Goal: Find specific page/section: Find specific page/section

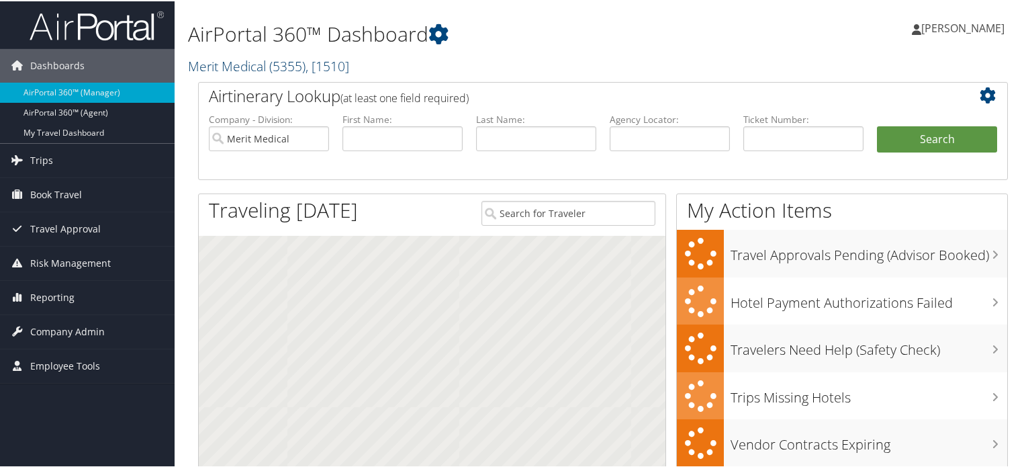
click at [336, 63] on span ", [ 1510 ]" at bounding box center [327, 65] width 44 height 18
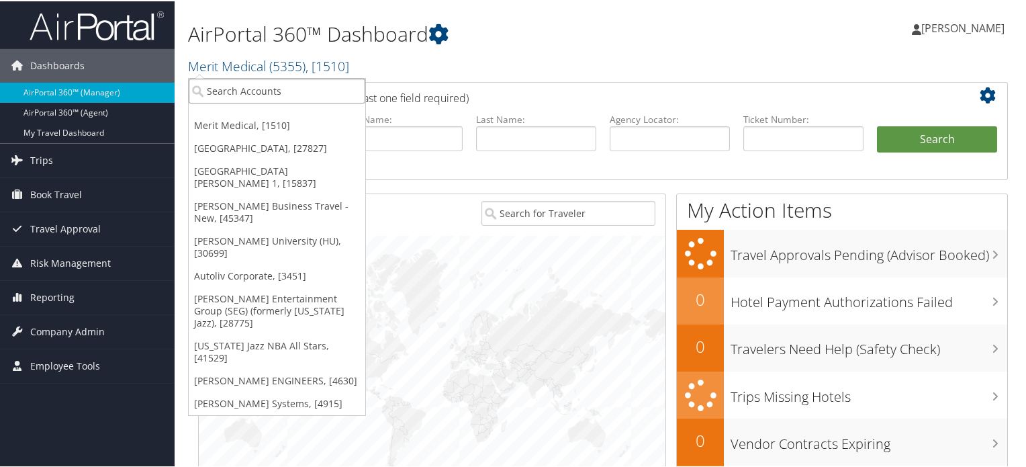
click at [258, 93] on input "search" at bounding box center [277, 89] width 177 height 25
type input "Howard"
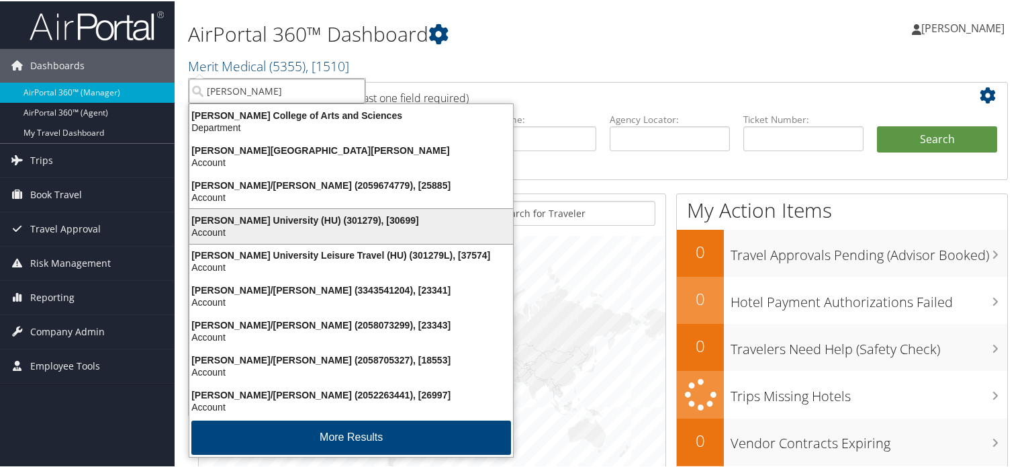
click at [320, 214] on div "Howard University (HU) (301279), [30699]" at bounding box center [351, 219] width 340 height 12
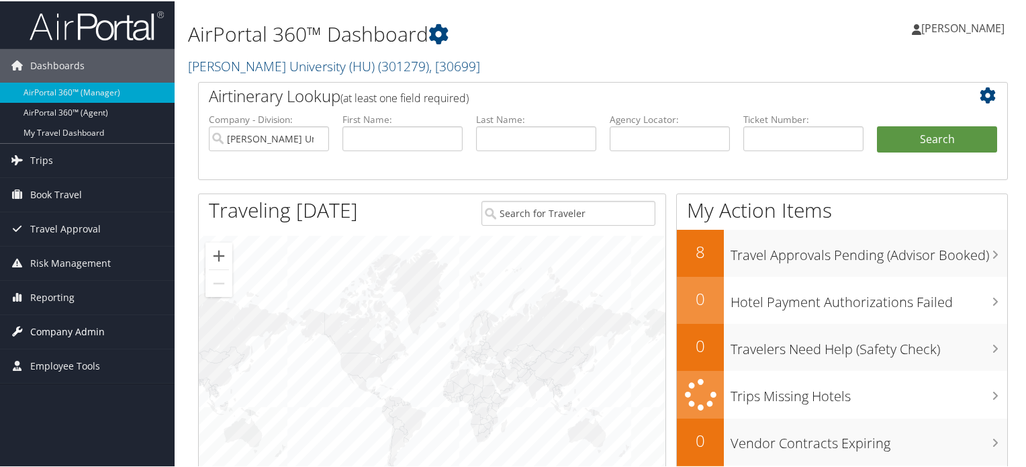
click at [88, 324] on span "Company Admin" at bounding box center [67, 331] width 75 height 34
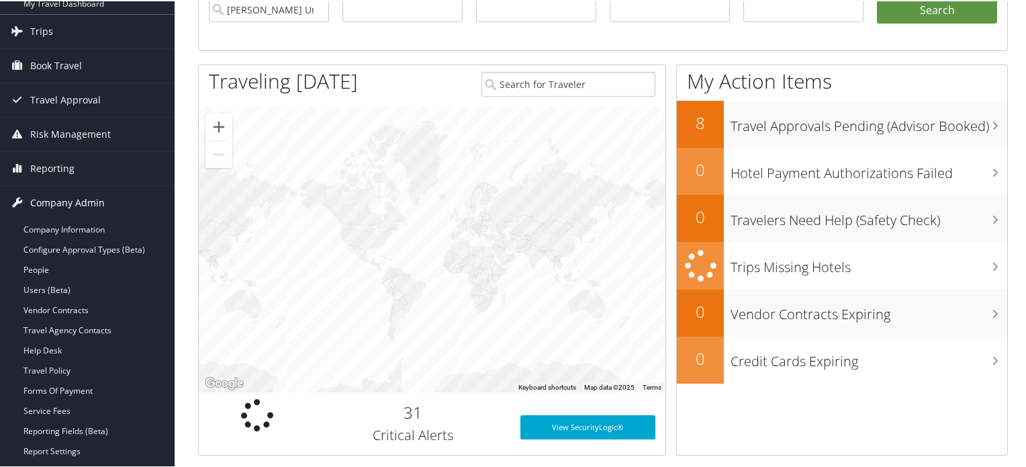
scroll to position [134, 0]
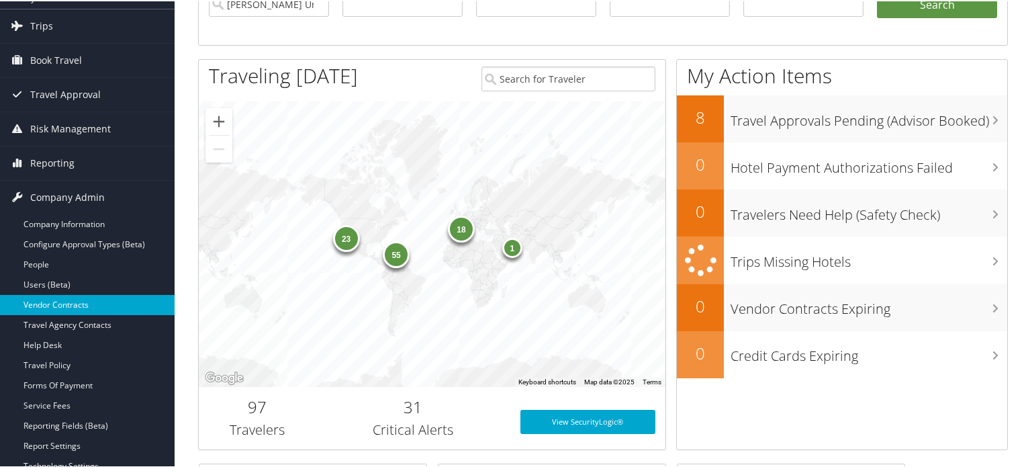
click at [105, 297] on link "Vendor Contracts" at bounding box center [87, 303] width 175 height 20
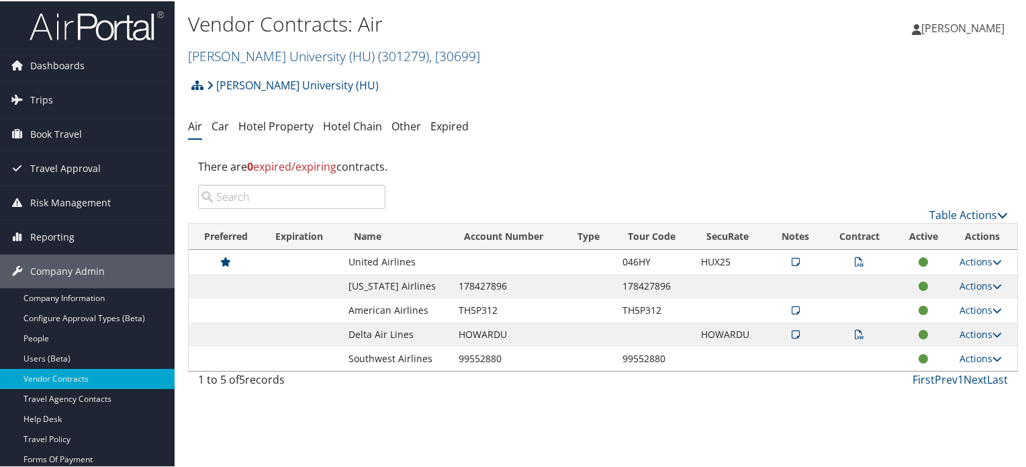
click at [792, 260] on icon at bounding box center [796, 260] width 8 height 9
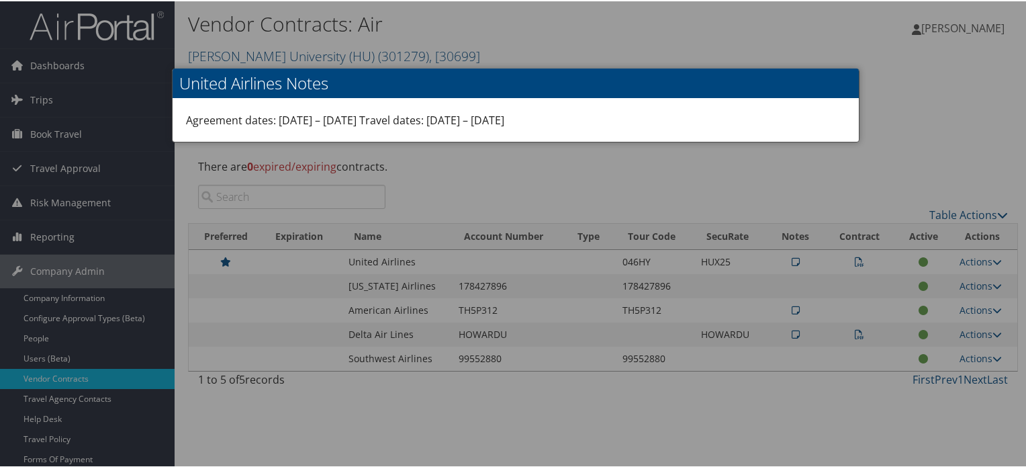
click at [915, 91] on div at bounding box center [515, 233] width 1031 height 467
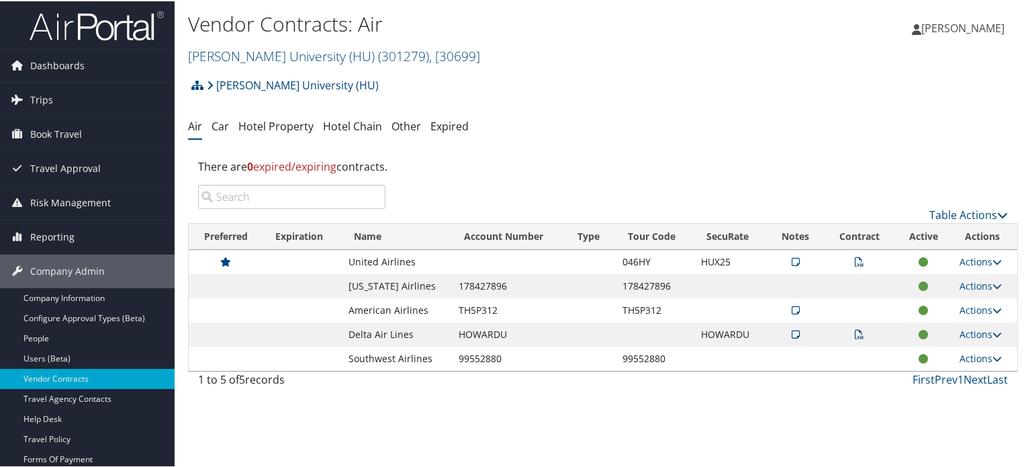
click at [855, 258] on icon at bounding box center [859, 260] width 9 height 9
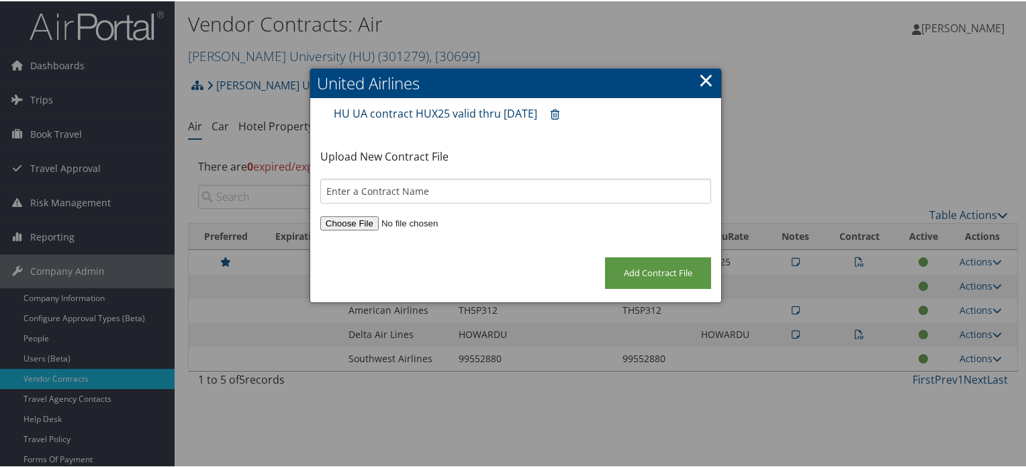
click at [504, 108] on link "HU UA contract HUX25 valid thru 31Aug2027" at bounding box center [435, 112] width 203 height 15
click at [701, 75] on link "×" at bounding box center [705, 78] width 15 height 27
